Goal: Check status: Check status

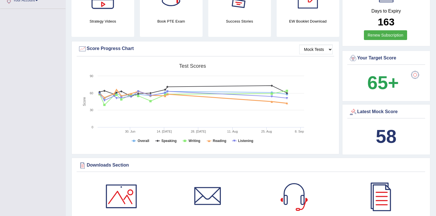
scroll to position [160, 0]
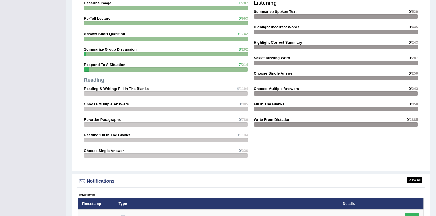
scroll to position [618, 0]
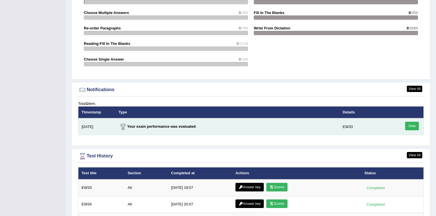
click at [416, 124] on link "View" at bounding box center [412, 126] width 14 height 9
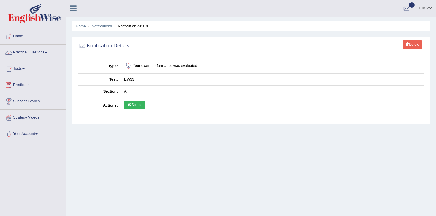
click at [141, 107] on link "Scores" at bounding box center [134, 105] width 21 height 9
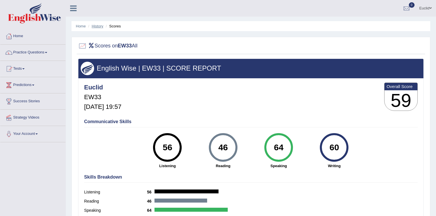
click at [100, 25] on link "History" at bounding box center [97, 26] width 11 height 4
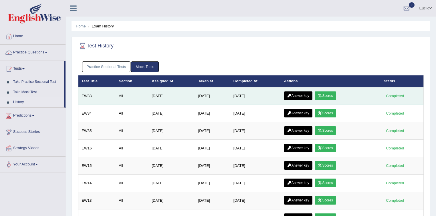
click at [308, 95] on link "Answer key" at bounding box center [298, 96] width 28 height 9
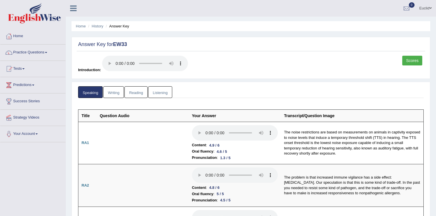
click at [136, 94] on link "Reading" at bounding box center [135, 92] width 23 height 12
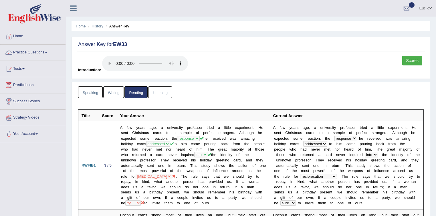
click at [408, 60] on link "Scores" at bounding box center [412, 61] width 20 height 10
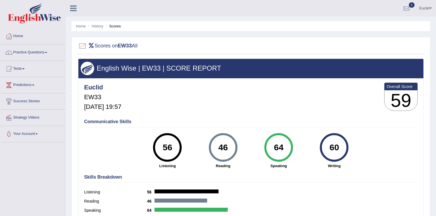
click at [172, 154] on div "56" at bounding box center [167, 148] width 21 height 24
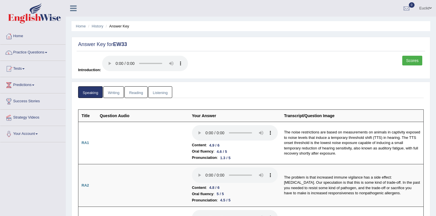
click at [162, 92] on link "Listening" at bounding box center [160, 92] width 24 height 12
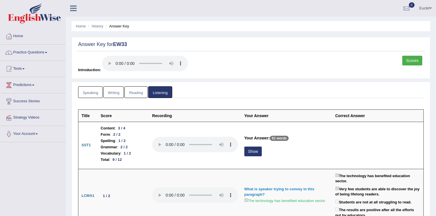
click at [115, 92] on link "Writing" at bounding box center [113, 92] width 21 height 12
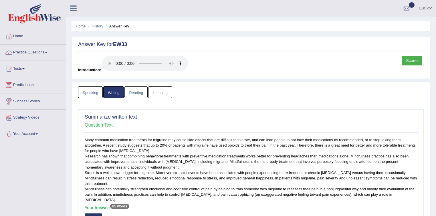
click at [415, 58] on link "Scores" at bounding box center [412, 61] width 20 height 10
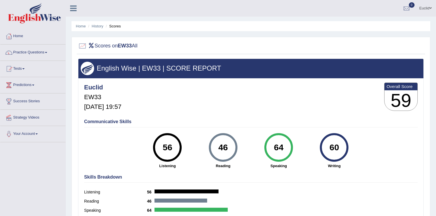
click at [118, 27] on li "Scores" at bounding box center [112, 25] width 17 height 5
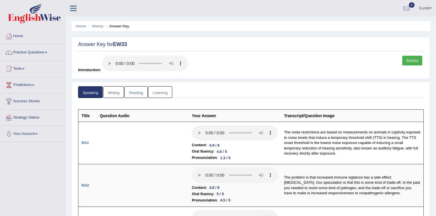
click at [136, 93] on link "Reading" at bounding box center [135, 92] width 23 height 12
